Goal: Task Accomplishment & Management: Complete application form

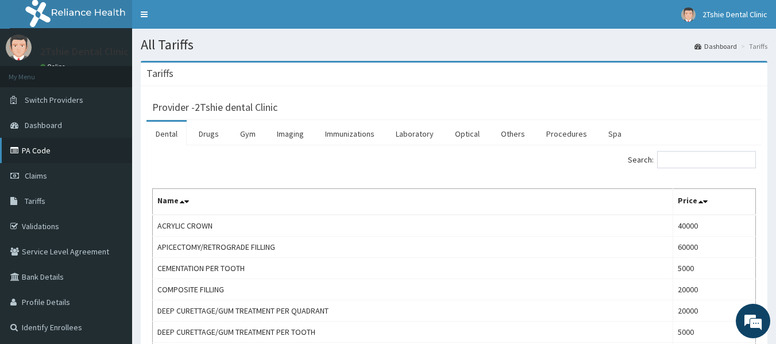
click at [45, 150] on link "PA Code" at bounding box center [66, 150] width 132 height 25
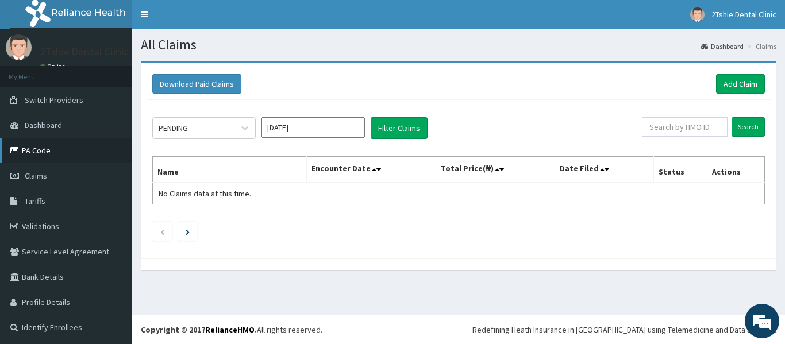
click at [36, 146] on link "PA Code" at bounding box center [66, 150] width 132 height 25
click at [546, 114] on div "PENDING Aug 2025 Filter Claims Search Name Encounter Date Total Price(₦) Date F…" at bounding box center [458, 176] width 624 height 153
click at [479, 279] on div "Download Paid Claims Add Claim × Note you can only download claims within a max…" at bounding box center [458, 171] width 652 height 221
click at [480, 105] on div "PENDING Aug 2025 Filter Claims Search Name Encounter Date Total Price(₦) Date F…" at bounding box center [458, 176] width 624 height 153
click at [432, 174] on th "Encounter Date" at bounding box center [371, 170] width 129 height 26
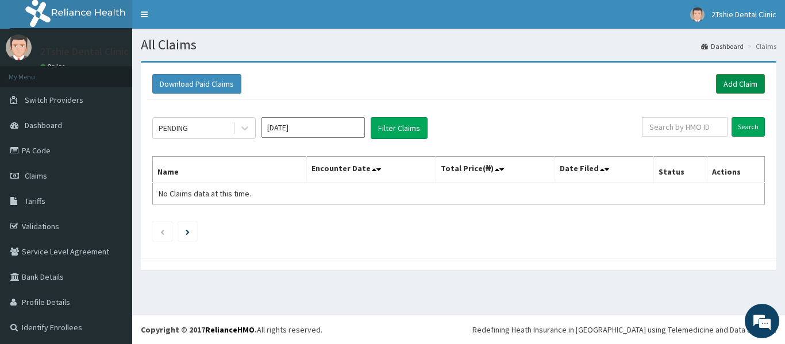
click at [729, 87] on link "Add Claim" at bounding box center [740, 84] width 49 height 20
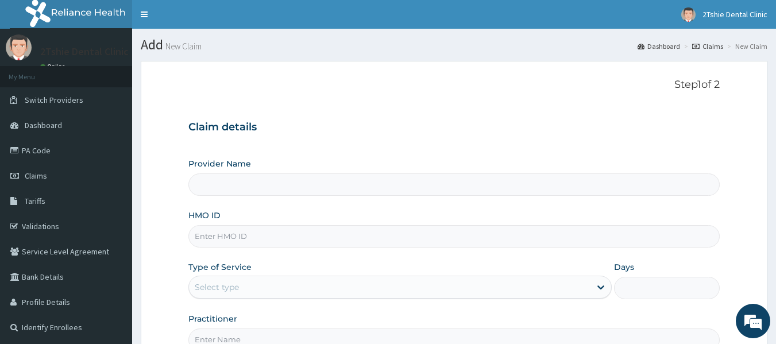
type input "2Tshie dental Clinic"
click at [260, 192] on input "2Tshie dental Clinic" at bounding box center [454, 184] width 532 height 22
click at [219, 236] on input "HMO ID" at bounding box center [454, 236] width 532 height 22
type input "w"
type input "WAO/10017/C"
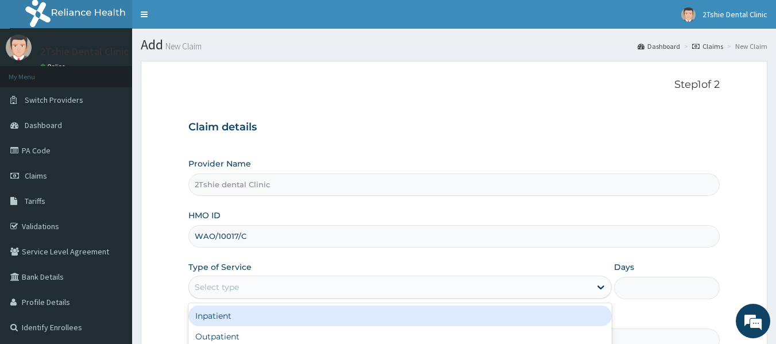
click at [308, 277] on div "Select type" at bounding box center [399, 287] width 423 height 23
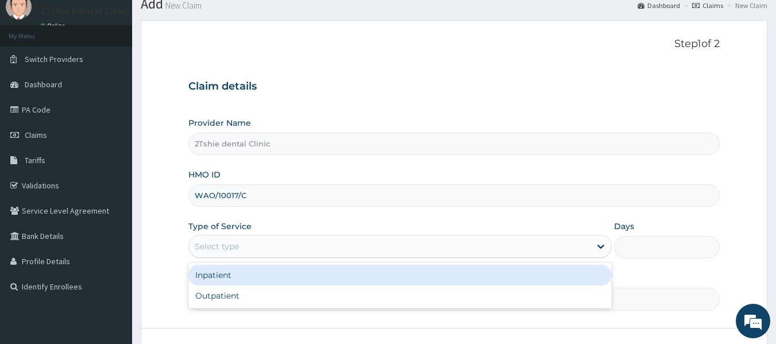
scroll to position [57, 0]
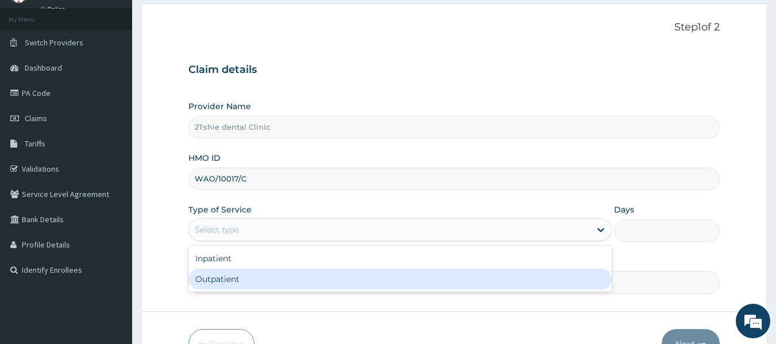
click at [258, 273] on div "Outpatient" at bounding box center [399, 279] width 423 height 21
type input "1"
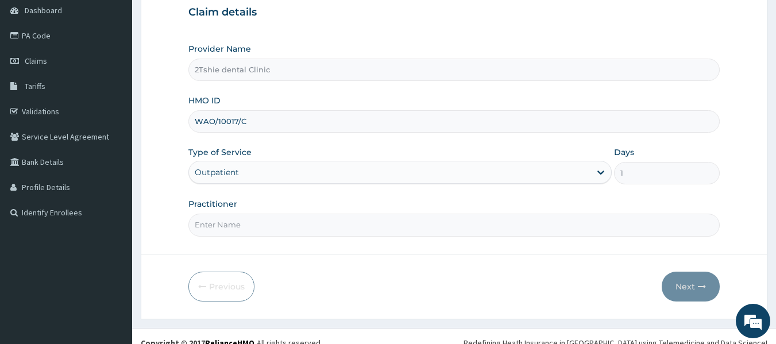
scroll to position [128, 0]
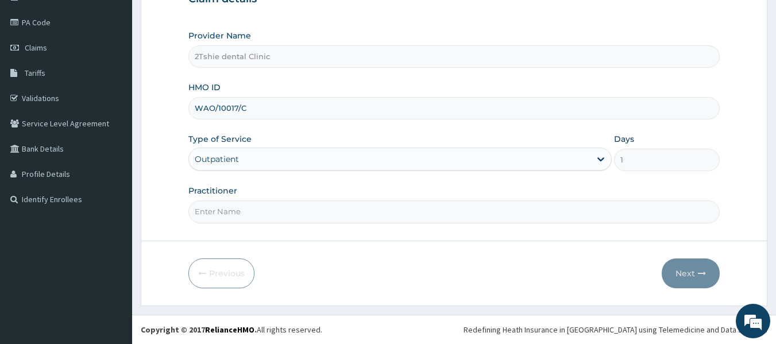
click at [369, 219] on input "Practitioner" at bounding box center [454, 211] width 532 height 22
type input "Dr. Muazu"
click at [685, 274] on button "Next" at bounding box center [691, 273] width 58 height 30
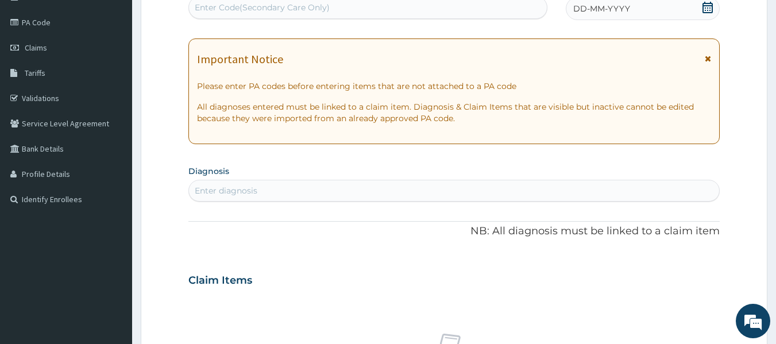
click at [227, 185] on div "Enter diagnosis" at bounding box center [226, 190] width 63 height 11
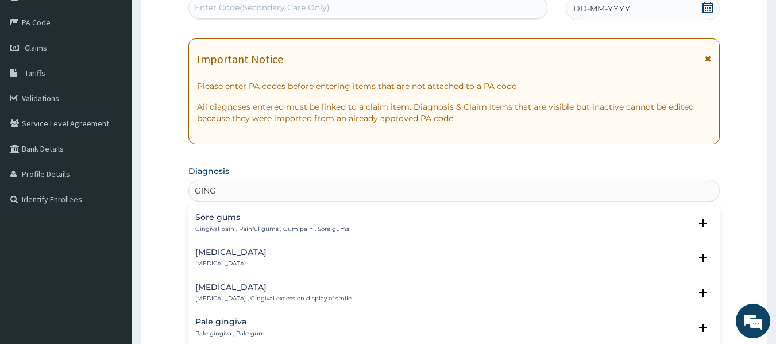
click at [216, 258] on div "Gingivitis Gingivitis" at bounding box center [230, 258] width 71 height 20
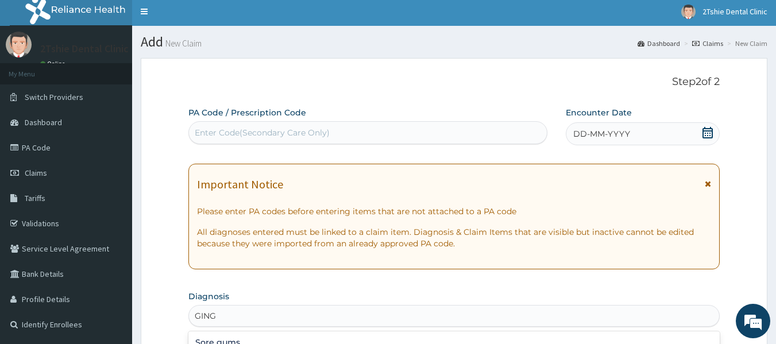
scroll to position [0, 0]
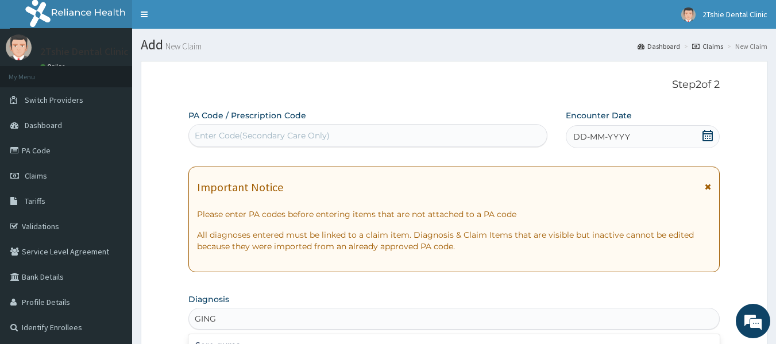
type input "GING"
click at [637, 136] on div "DD-MM-YYYY" at bounding box center [643, 136] width 154 height 23
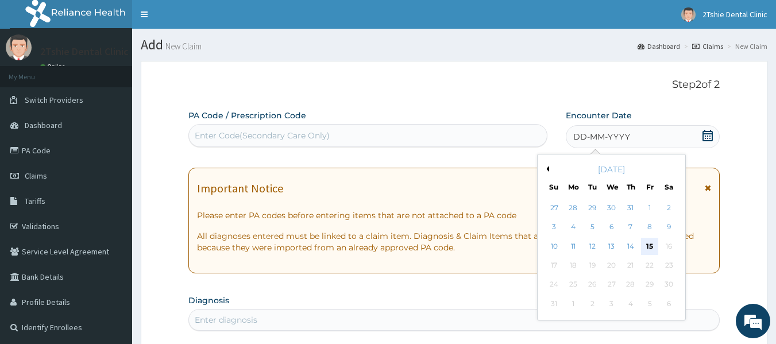
click at [648, 252] on div "15" at bounding box center [649, 246] width 17 height 17
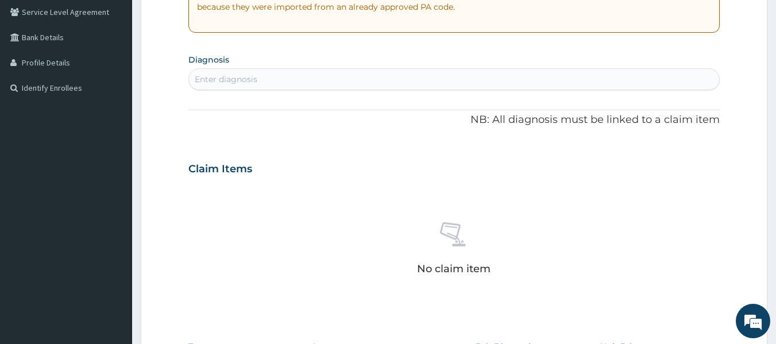
scroll to position [402, 0]
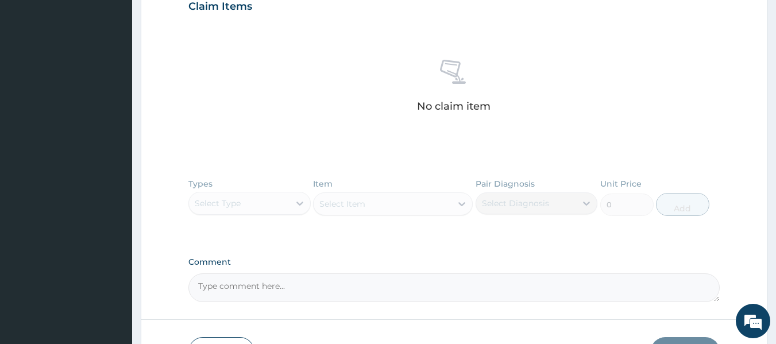
click at [216, 188] on div "Types Select Type Item Select Item Pair Diagnosis Select Diagnosis Unit Price 0…" at bounding box center [454, 205] width 532 height 67
click at [300, 200] on div "Types Select Type Item Select Item Pair Diagnosis Select Diagnosis Unit Price 0…" at bounding box center [454, 205] width 532 height 67
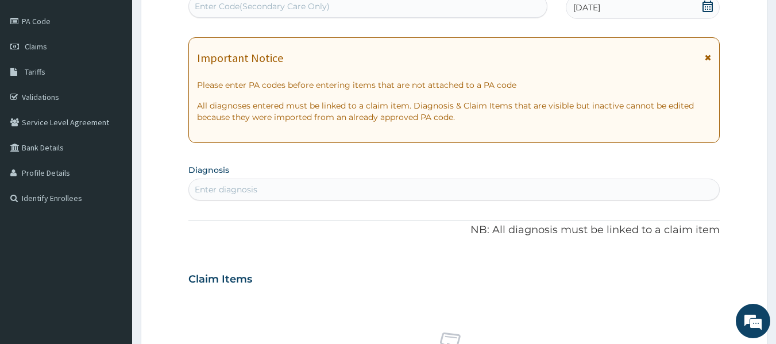
scroll to position [115, 0]
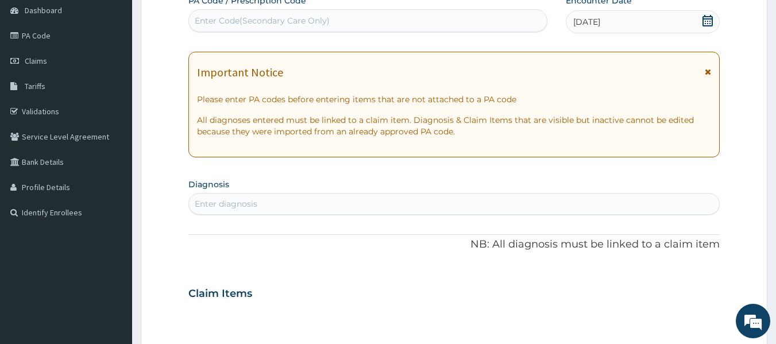
click at [315, 208] on div "Enter diagnosis" at bounding box center [454, 204] width 531 height 18
type input "GING"
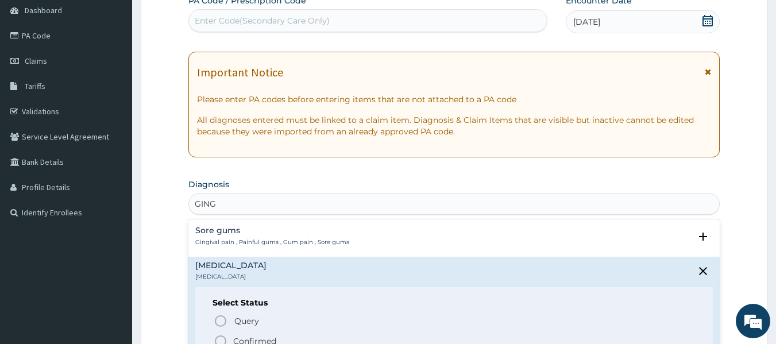
click at [229, 341] on span "Confirmed" at bounding box center [455, 341] width 482 height 14
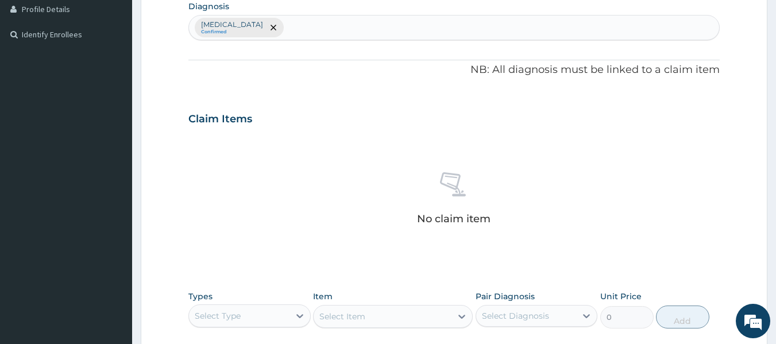
scroll to position [459, 0]
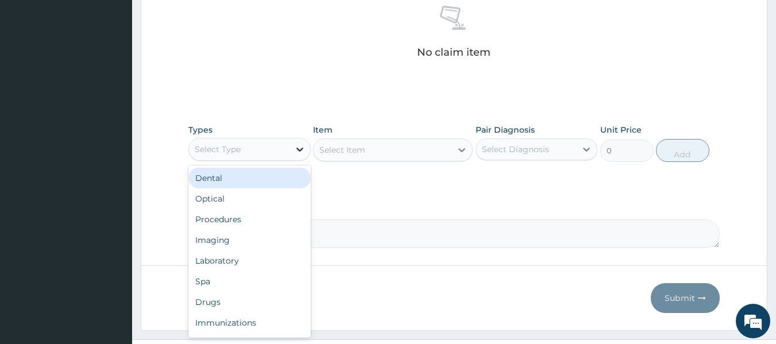
click at [302, 153] on icon at bounding box center [299, 149] width 11 height 11
click at [239, 181] on div "Dental" at bounding box center [249, 178] width 122 height 21
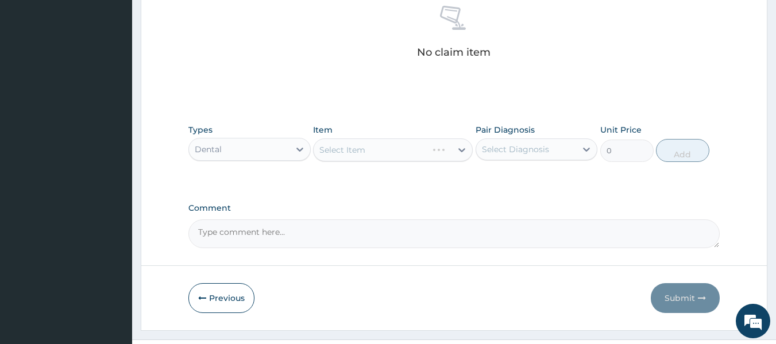
click at [457, 148] on div "Select Item" at bounding box center [393, 149] width 160 height 23
click at [456, 151] on div "Select Item" at bounding box center [393, 149] width 160 height 23
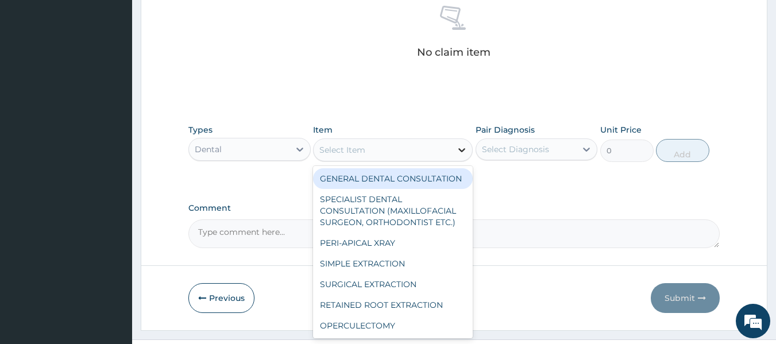
click at [460, 151] on icon at bounding box center [461, 149] width 11 height 11
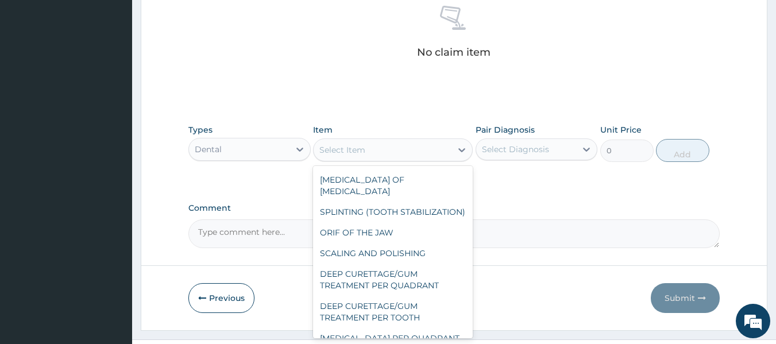
scroll to position [230, 0]
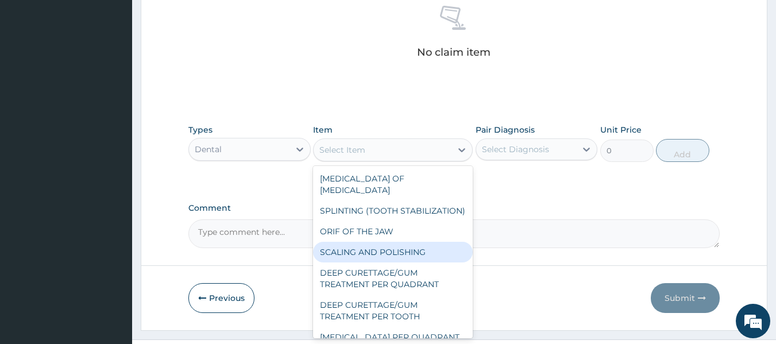
click at [353, 262] on div "SCALING AND POLISHING" at bounding box center [393, 252] width 160 height 21
type input "20000"
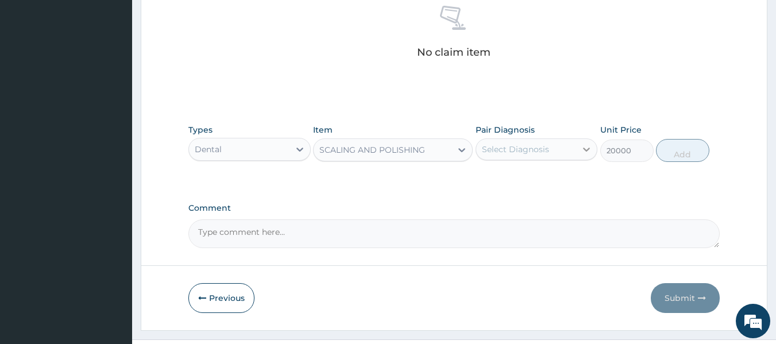
click at [589, 152] on icon at bounding box center [586, 149] width 11 height 11
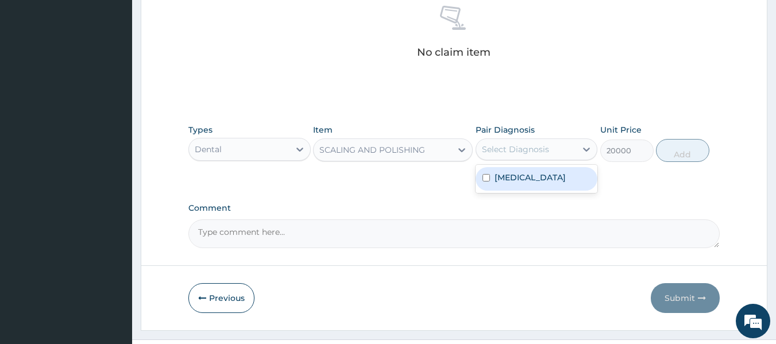
click at [505, 180] on label "Gingivitis" at bounding box center [529, 177] width 71 height 11
checkbox input "true"
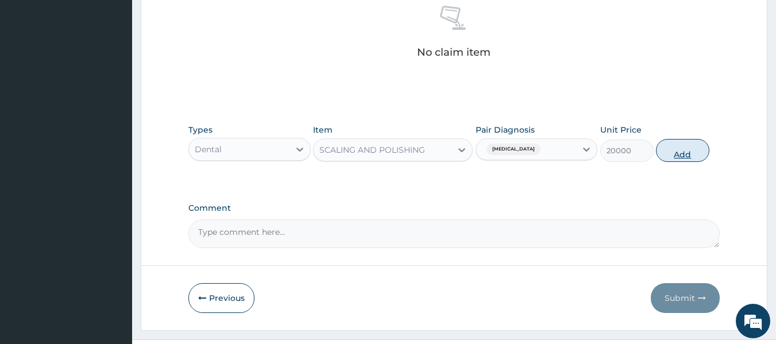
click at [683, 149] on button "Add" at bounding box center [682, 150] width 53 height 23
type input "0"
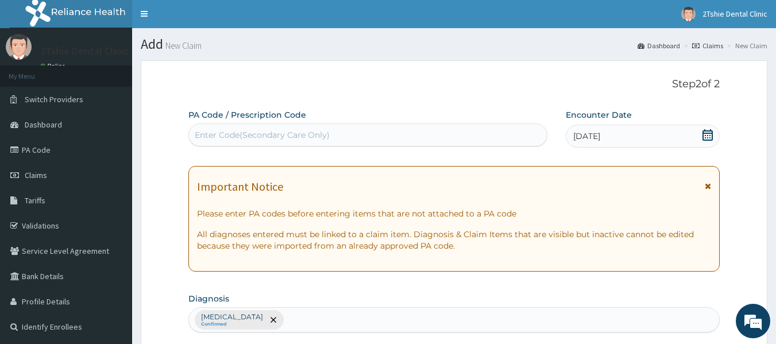
scroll to position [0, 0]
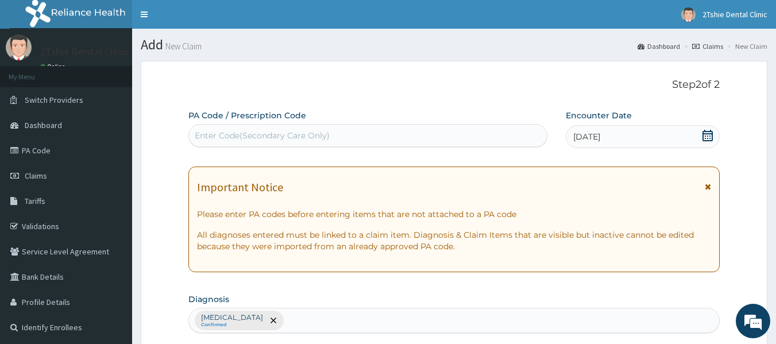
click at [218, 141] on div "Enter Code(Secondary Care Only)" at bounding box center [262, 135] width 135 height 11
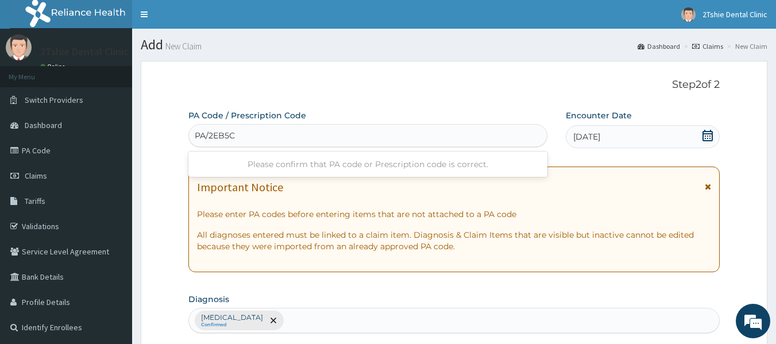
type input "PA/2EB5C2"
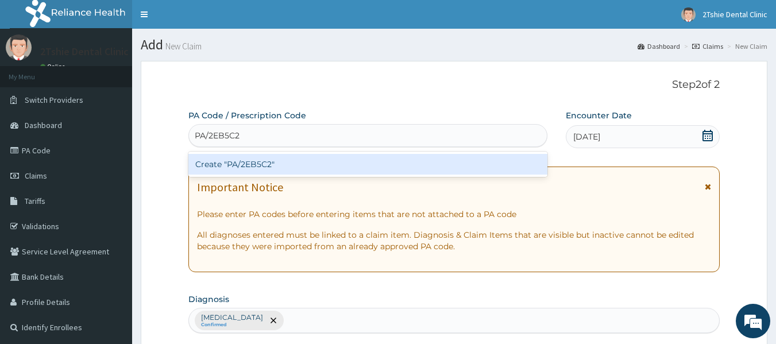
click at [263, 169] on div "Create "PA/2EB5C2"" at bounding box center [368, 164] width 360 height 21
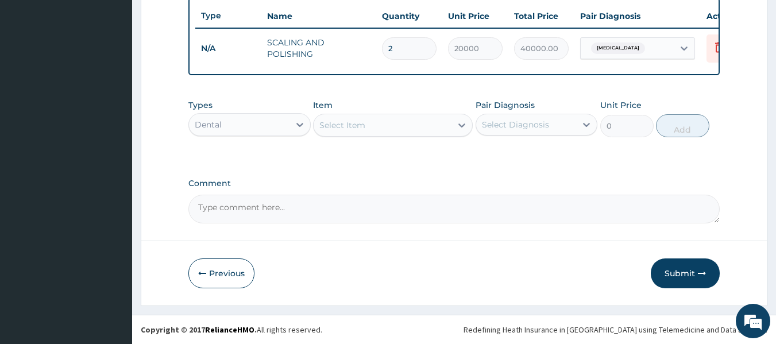
scroll to position [438, 0]
type input "3"
type input "60000.00"
type input "4"
type input "80000.00"
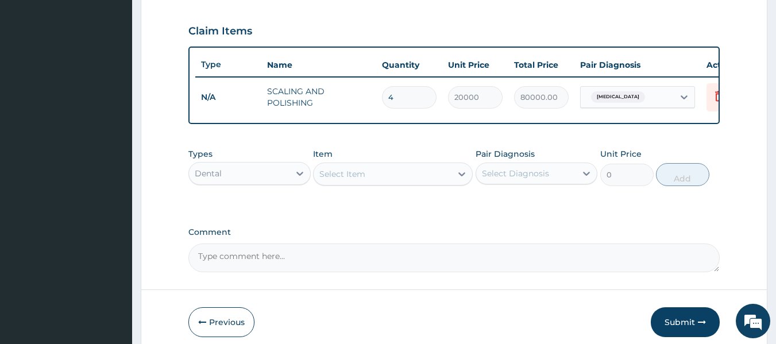
type input "2"
type input "40000.00"
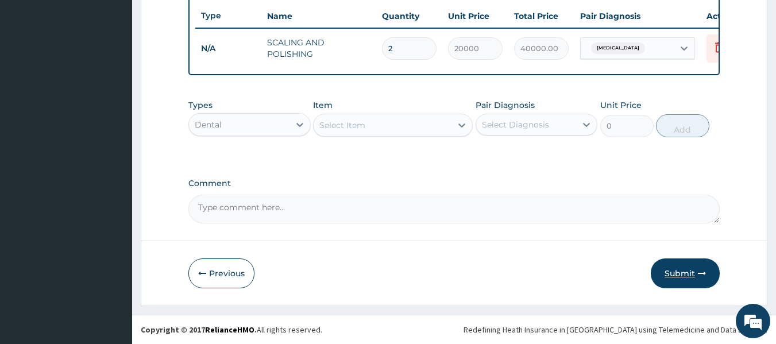
click at [677, 269] on button "Submit" at bounding box center [685, 273] width 69 height 30
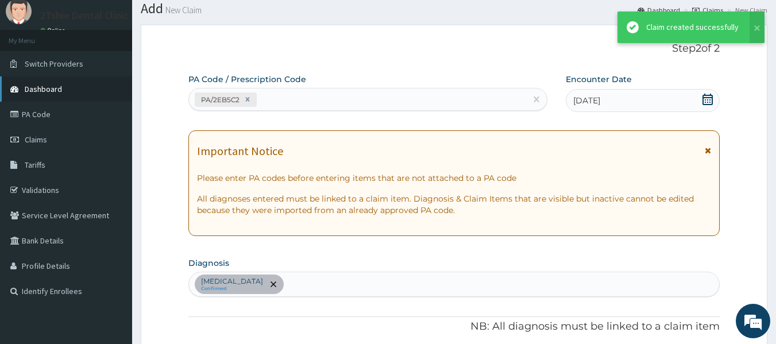
scroll to position [0, 0]
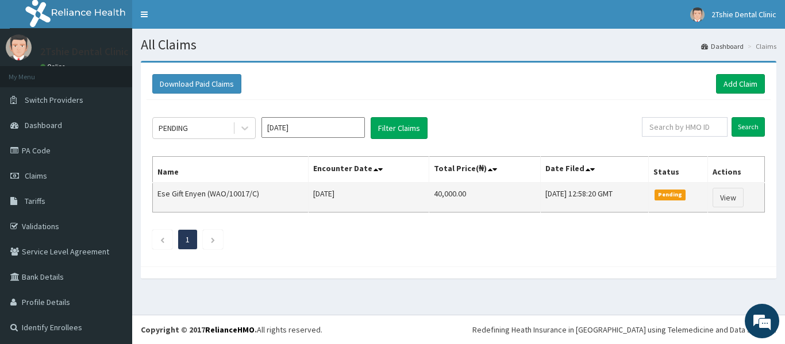
scroll to position [2, 0]
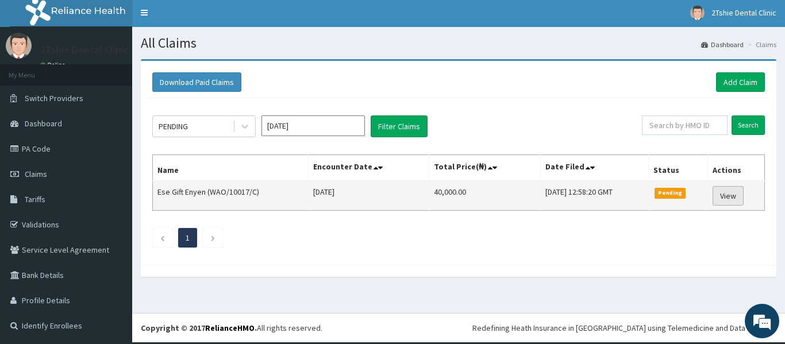
click at [714, 197] on link "View" at bounding box center [727, 196] width 31 height 20
